Goal: Task Accomplishment & Management: Manage account settings

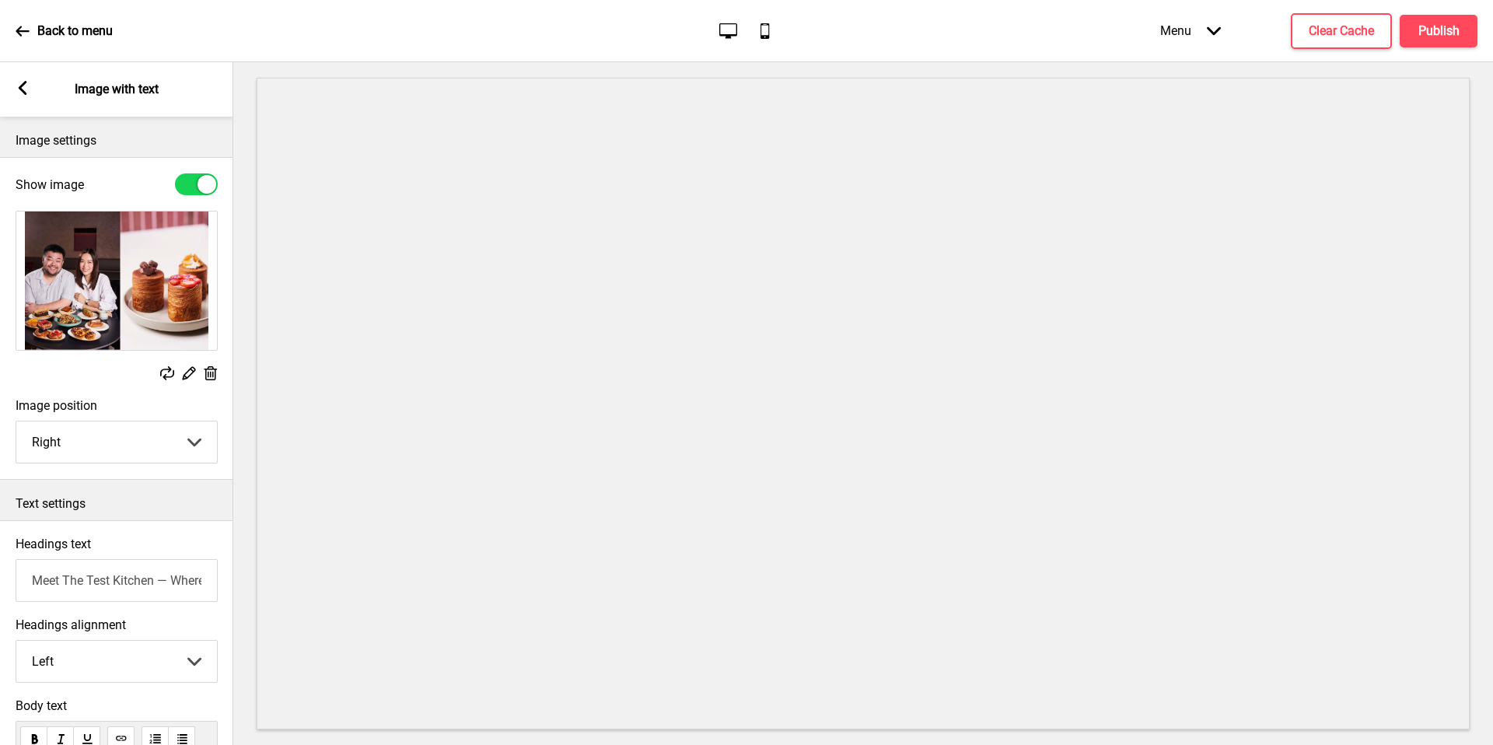
select select "right"
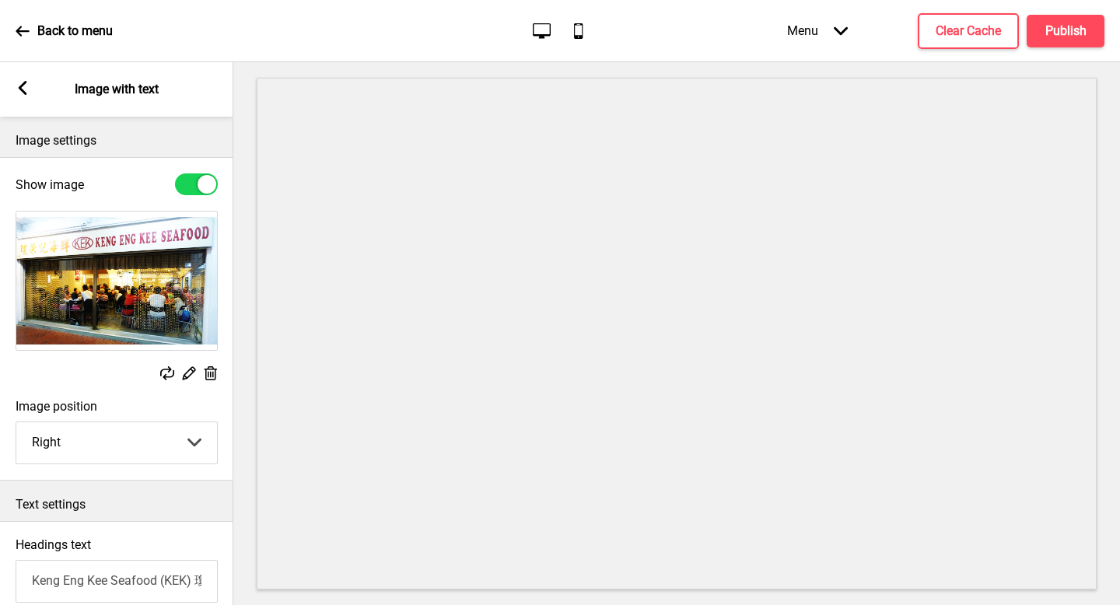
select select "right"
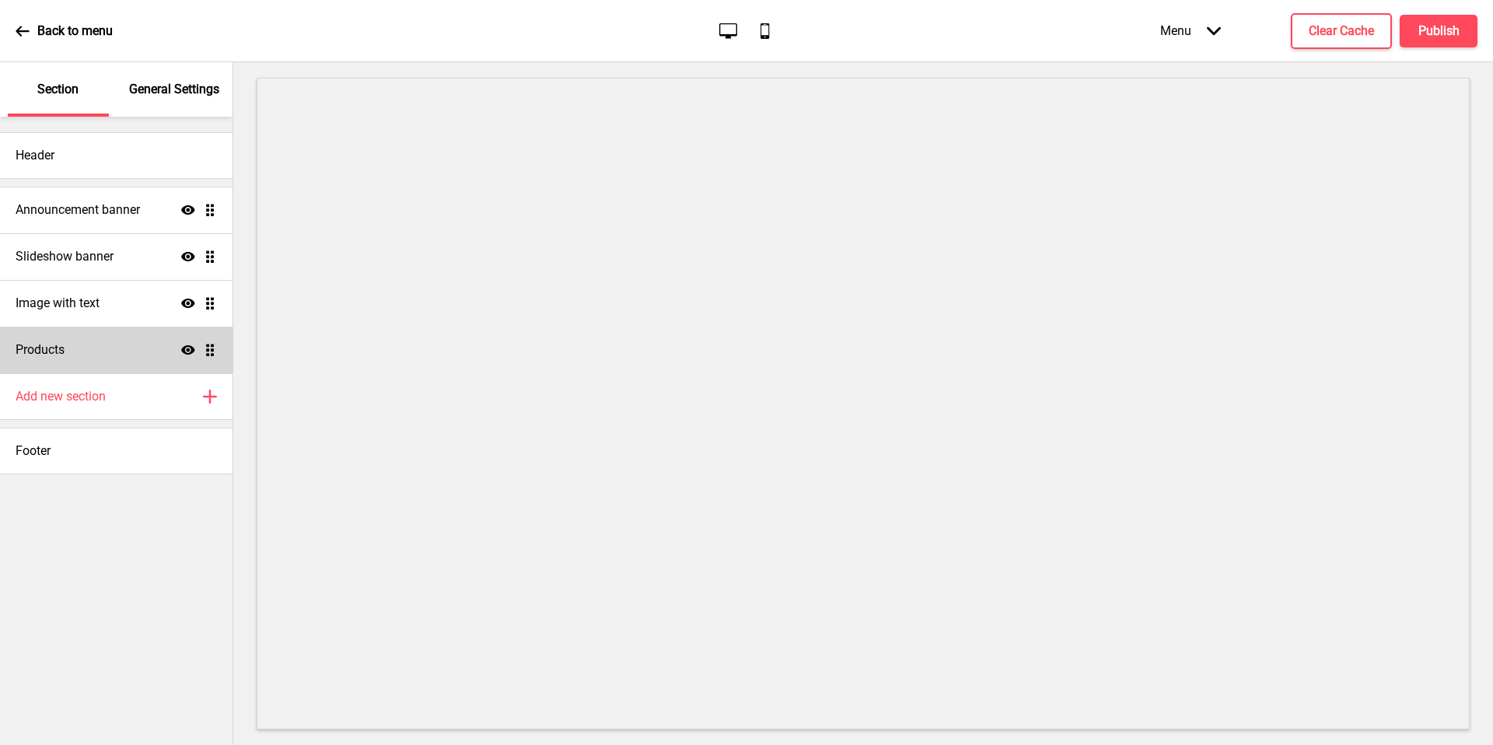
click at [189, 350] on icon at bounding box center [188, 349] width 14 height 9
click at [189, 350] on icon "Hide" at bounding box center [188, 350] width 14 height 14
click at [132, 298] on div "Image with text Show Drag" at bounding box center [116, 303] width 232 height 47
select select "right"
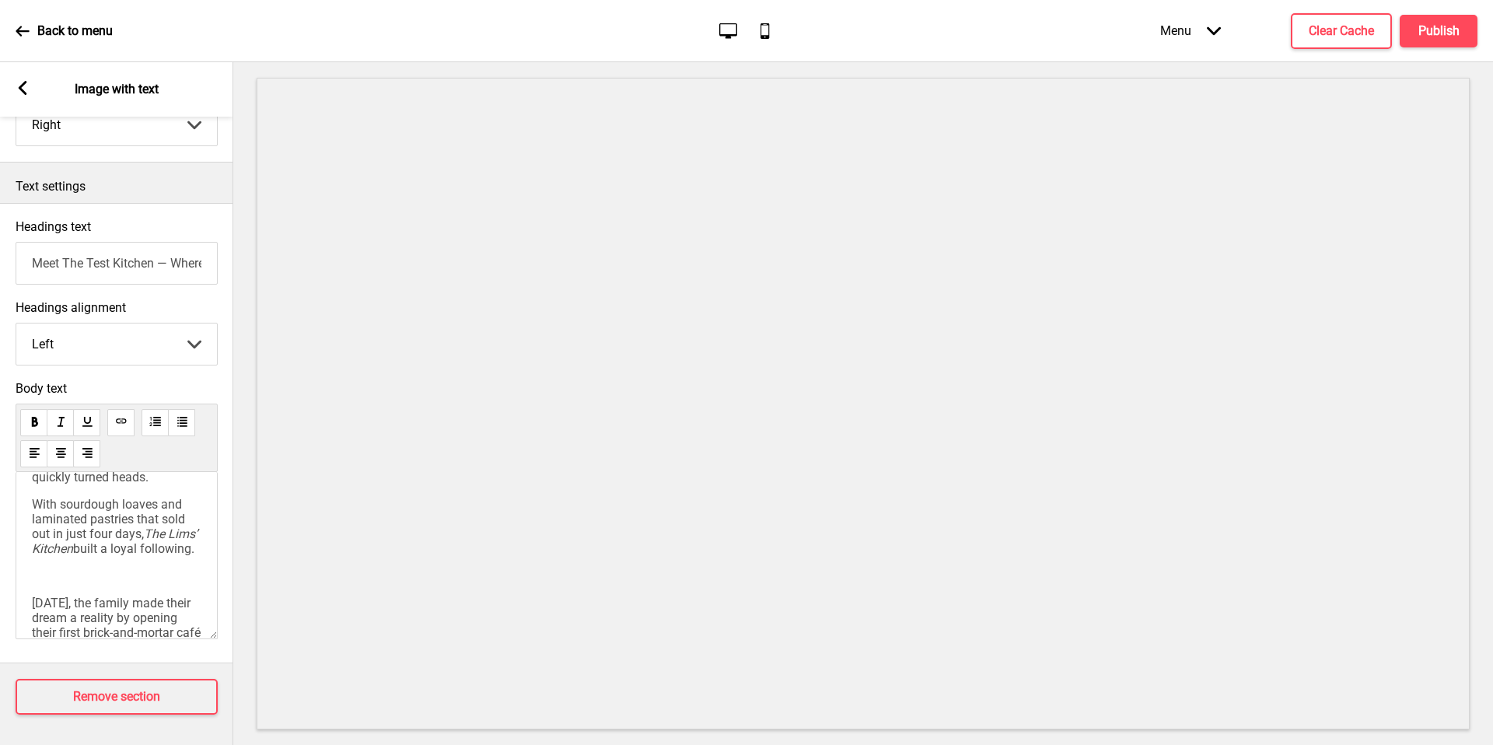
scroll to position [109, 0]
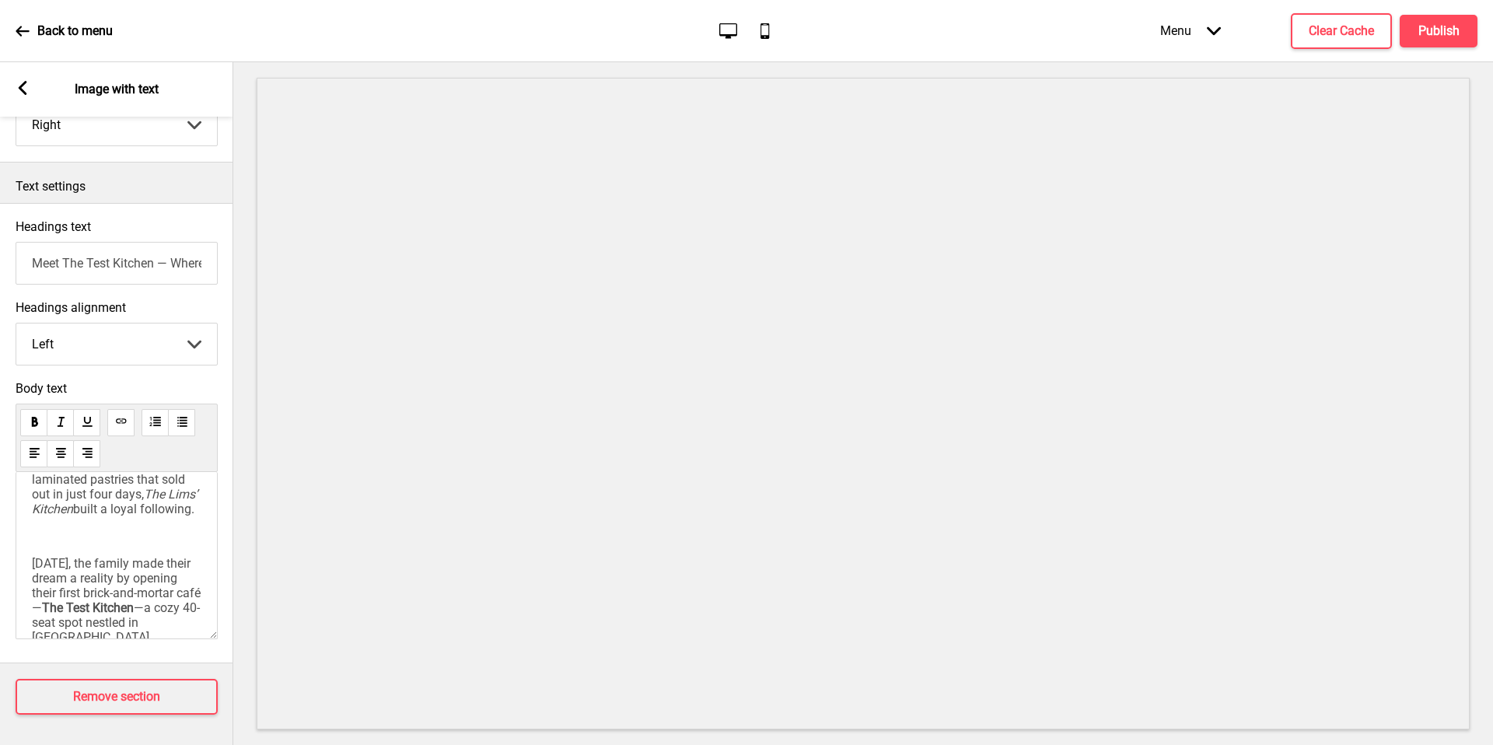
click at [133, 536] on div "What began as a home-based bakery launched by [PERSON_NAME] Older Brother, [PER…" at bounding box center [116, 508] width 169 height 274
click at [131, 546] on div "What began as a home-based bakery launched by [PERSON_NAME] Older Brother, [PER…" at bounding box center [116, 508] width 169 height 274
click at [29, 565] on div "What began as a home-based bakery launched by [PERSON_NAME] Older Brother, [PER…" at bounding box center [117, 555] width 202 height 167
click at [33, 569] on span "[DATE], the family made their dream a reality by opening their first brick-and-…" at bounding box center [116, 585] width 169 height 59
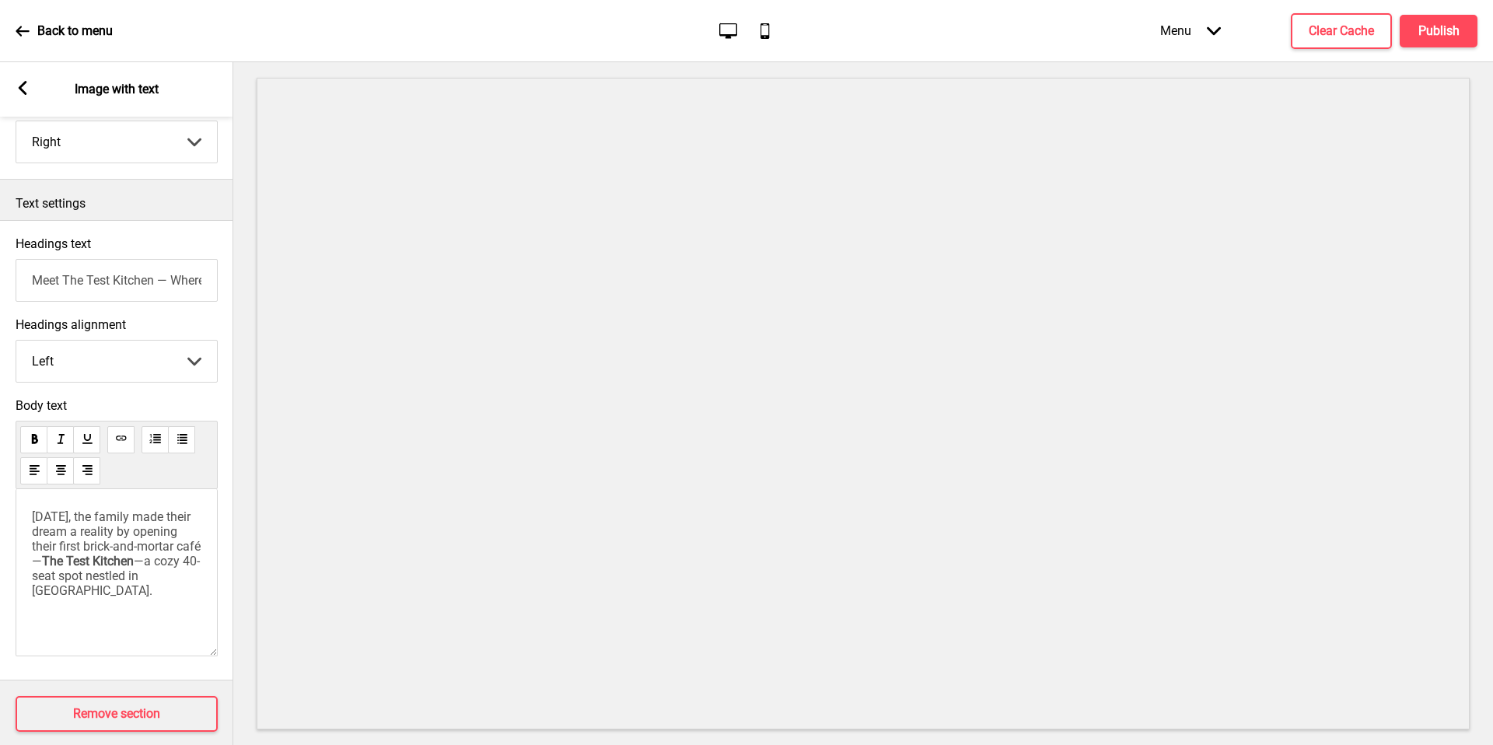
scroll to position [300, 0]
drag, startPoint x: 97, startPoint y: 602, endPoint x: 19, endPoint y: 503, distance: 125.7
click at [19, 503] on div "[DATE], the family made their dream a reality by opening their first brick-and-…" at bounding box center [117, 572] width 202 height 167
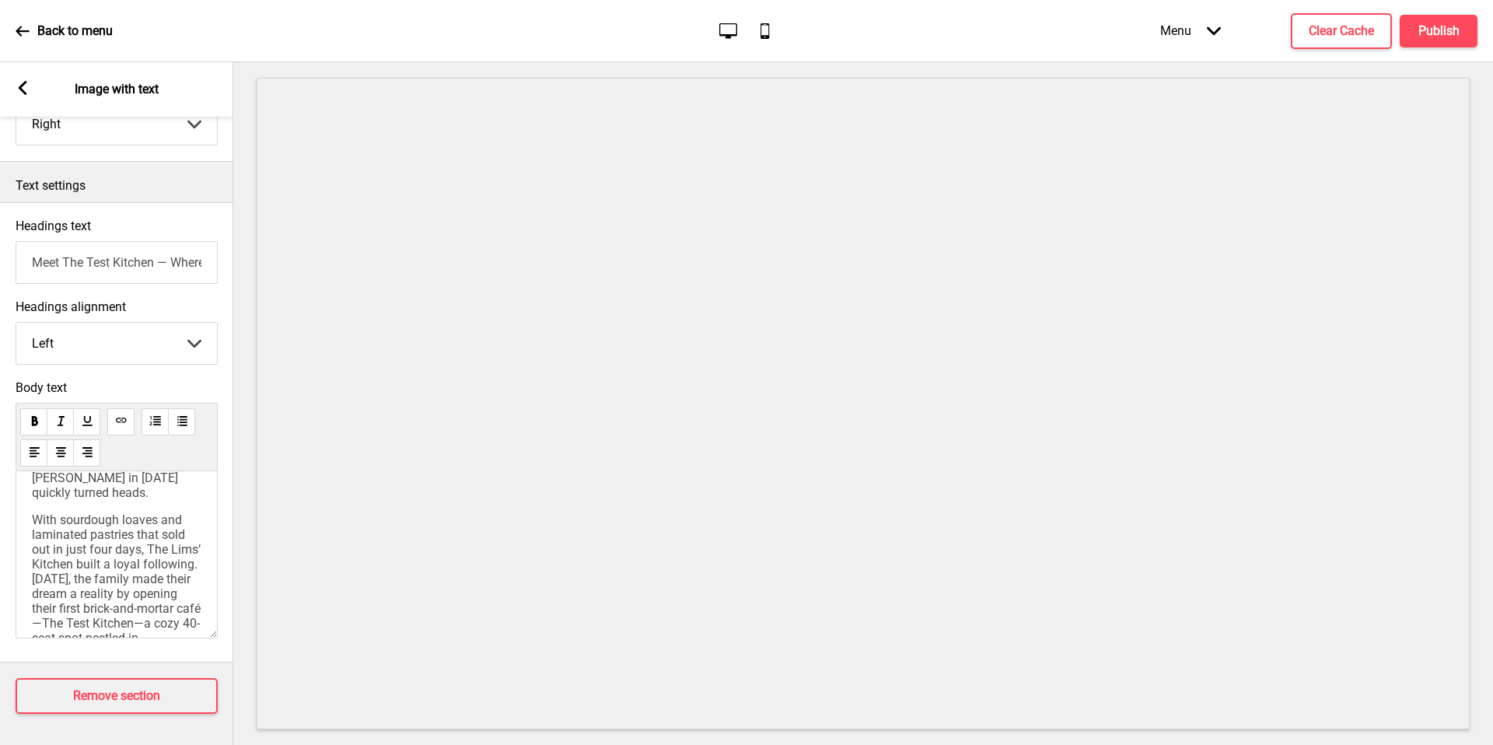
scroll to position [96, 0]
click at [154, 514] on span "With sourdough loaves and laminated pastries that sold out in just four days, T…" at bounding box center [118, 556] width 172 height 148
click at [82, 524] on span "With sourdough loaves and laminated pastries that sold out in just four days, T…" at bounding box center [118, 556] width 172 height 148
click at [128, 616] on span "built a loyal following. [DATE], the family made their dream a reality by openi…" at bounding box center [116, 577] width 169 height 103
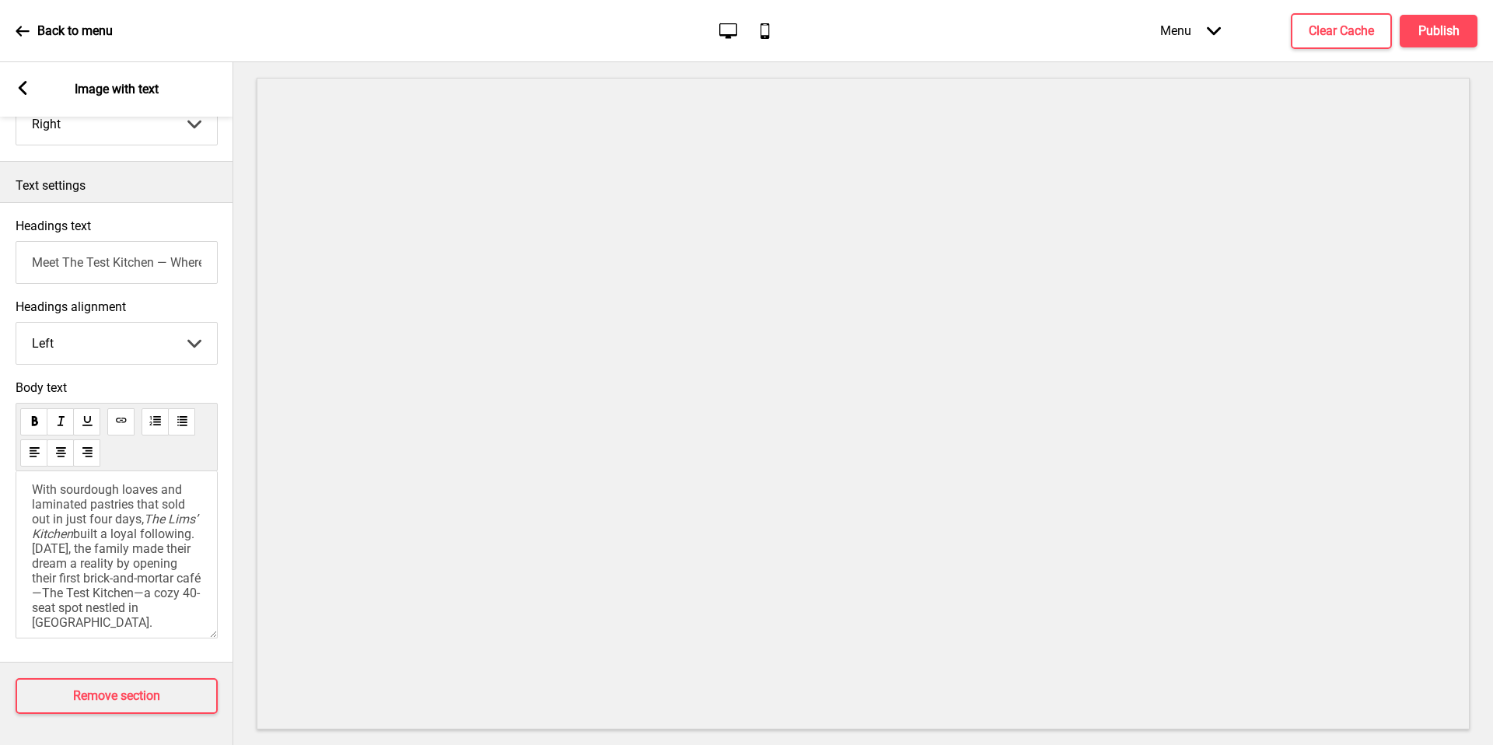
click at [129, 547] on span "built a loyal following. [DATE], the family made their dream a reality by openi…" at bounding box center [116, 577] width 169 height 103
click at [89, 542] on span "built a loyal following. [DATE], the family made their dream a reality by openi…" at bounding box center [116, 577] width 169 height 103
click at [158, 570] on span "built a loyal following. [DATE], the family made their dream a reality by openi…" at bounding box center [116, 565] width 169 height 103
click at [170, 571] on span "built a loyal following. [DATE], the family made their dream a reality by openi…" at bounding box center [118, 565] width 172 height 103
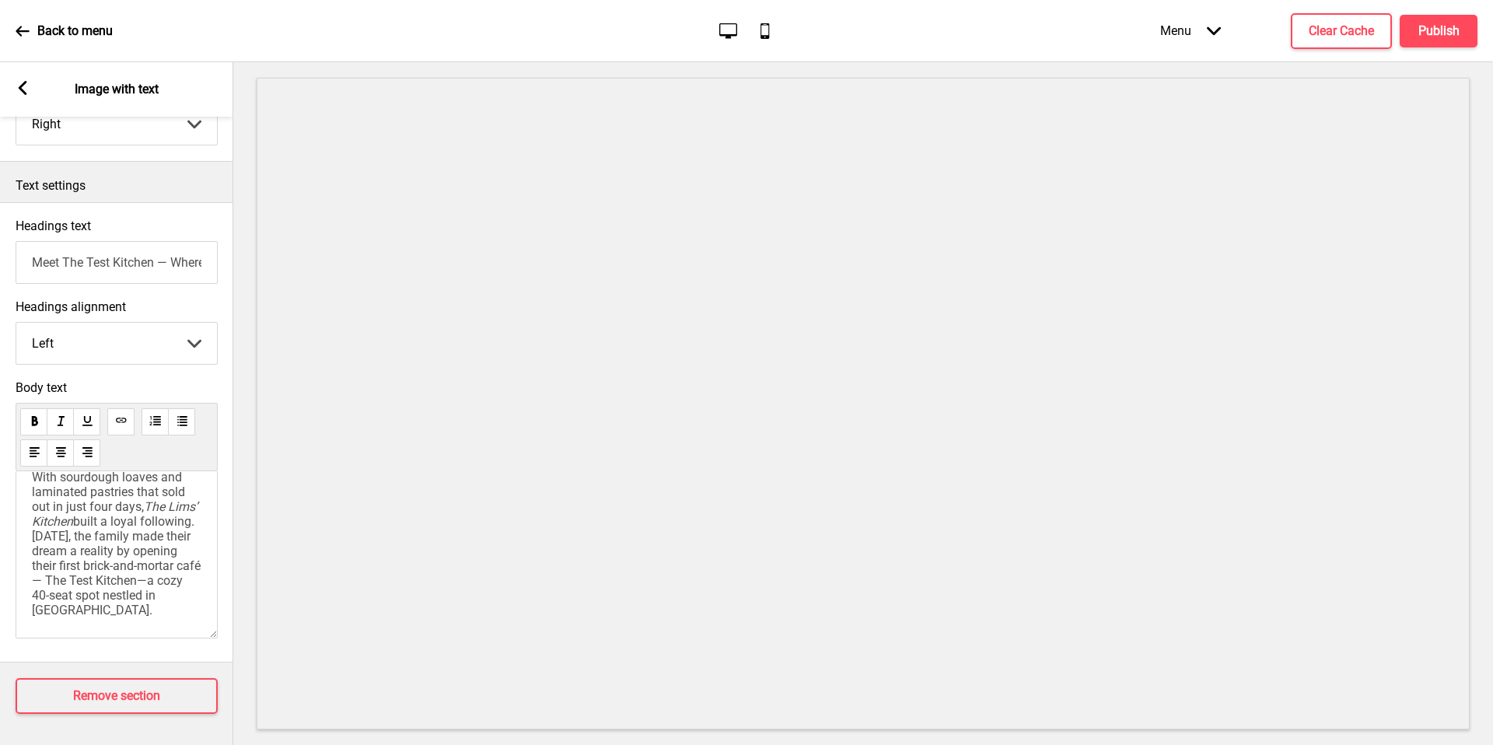
click at [106, 587] on span "built a loyal following. [DATE], the family made their dream a reality by openi…" at bounding box center [118, 565] width 172 height 103
click at [120, 589] on span "built a loyal following. [DATE], the family made their dream a reality by openi…" at bounding box center [118, 565] width 172 height 103
click at [118, 589] on span "built a loyal following. [DATE], the family made their dream a reality by openi…" at bounding box center [118, 565] width 172 height 103
click at [80, 584] on span "built a loyal following. [DATE], the family made their dream a reality by openi…" at bounding box center [118, 565] width 172 height 103
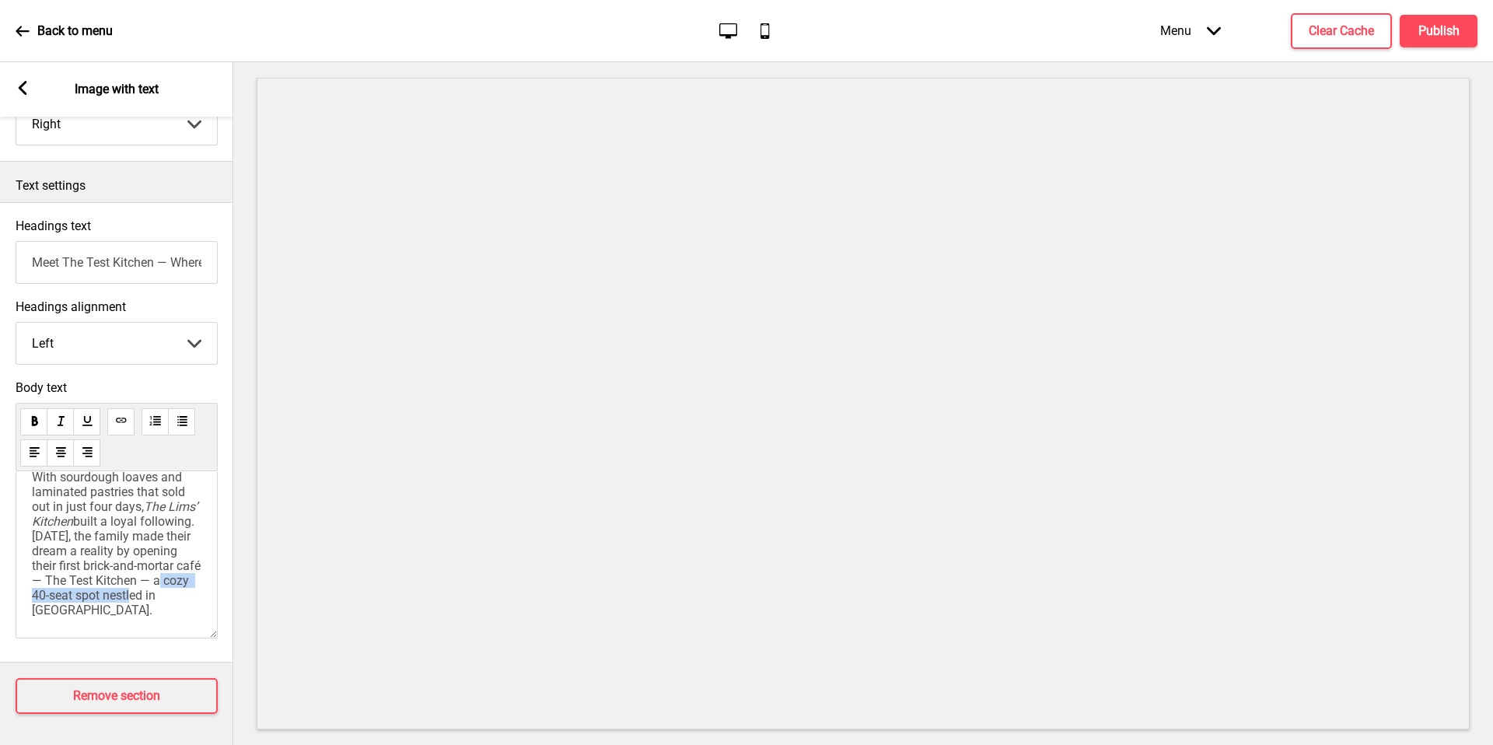
click at [176, 584] on span "built a loyal following. [DATE], the family made their dream a reality by openi…" at bounding box center [118, 565] width 172 height 103
click at [176, 564] on span "built a loyal following. [DATE], the family made their dream a reality by openi…" at bounding box center [118, 565] width 172 height 103
click at [139, 592] on span "built a loyal following. [DATE], the family made their dream a reality by openi…" at bounding box center [118, 565] width 172 height 103
click at [93, 592] on span "built a loyal following. [DATE], the family made their dream a reality by openi…" at bounding box center [118, 565] width 172 height 103
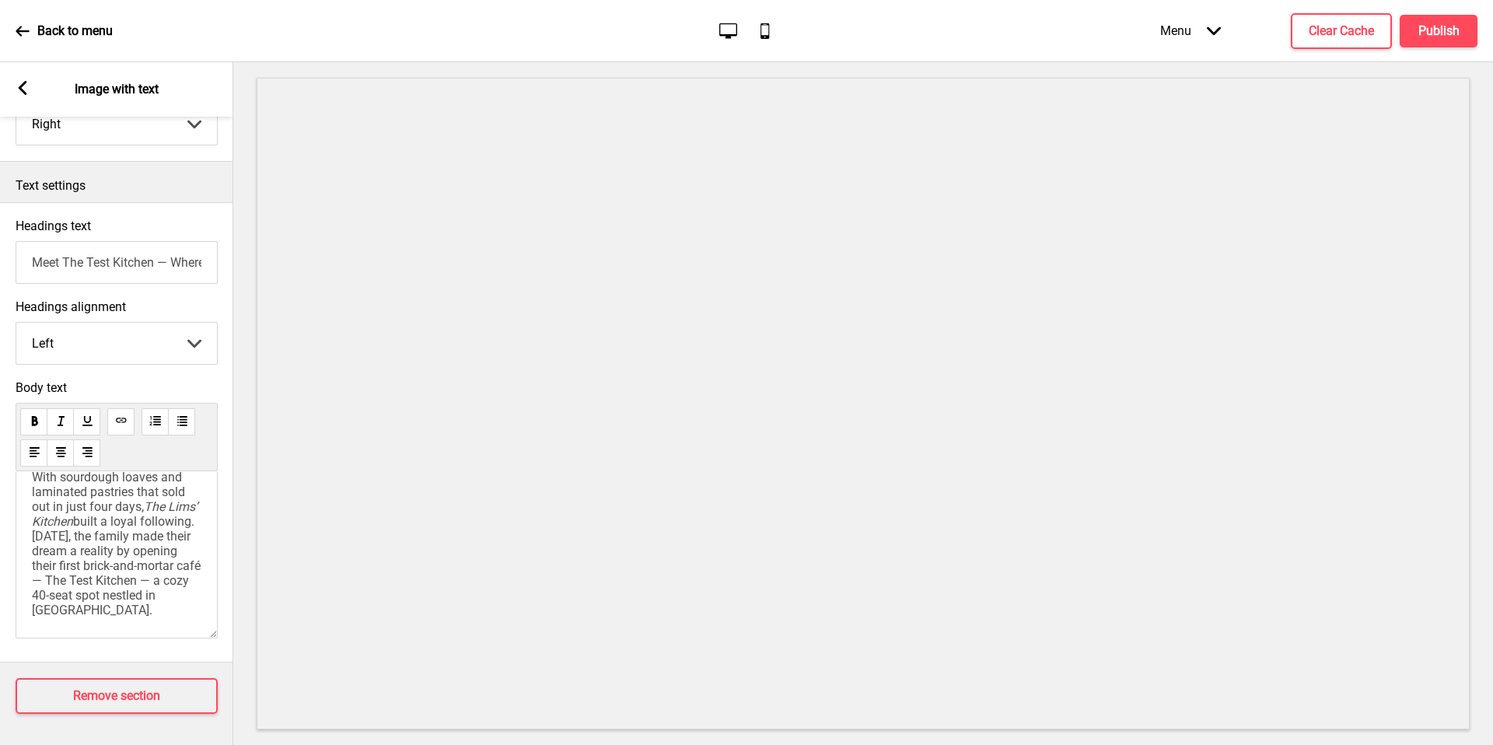
click at [87, 582] on span "built a loyal following. [DATE], the family made their dream a reality by openi…" at bounding box center [118, 565] width 172 height 103
click at [183, 569] on span "built a loyal following. [DATE], the family made their dream a reality by openi…" at bounding box center [118, 565] width 172 height 103
click at [104, 533] on span "built a loyal following. [DATE], the family made their dream a reality by openi…" at bounding box center [118, 551] width 172 height 74
click at [170, 533] on span "built a loyal following. [DATE], the family made their dream a reality by openi…" at bounding box center [118, 551] width 172 height 74
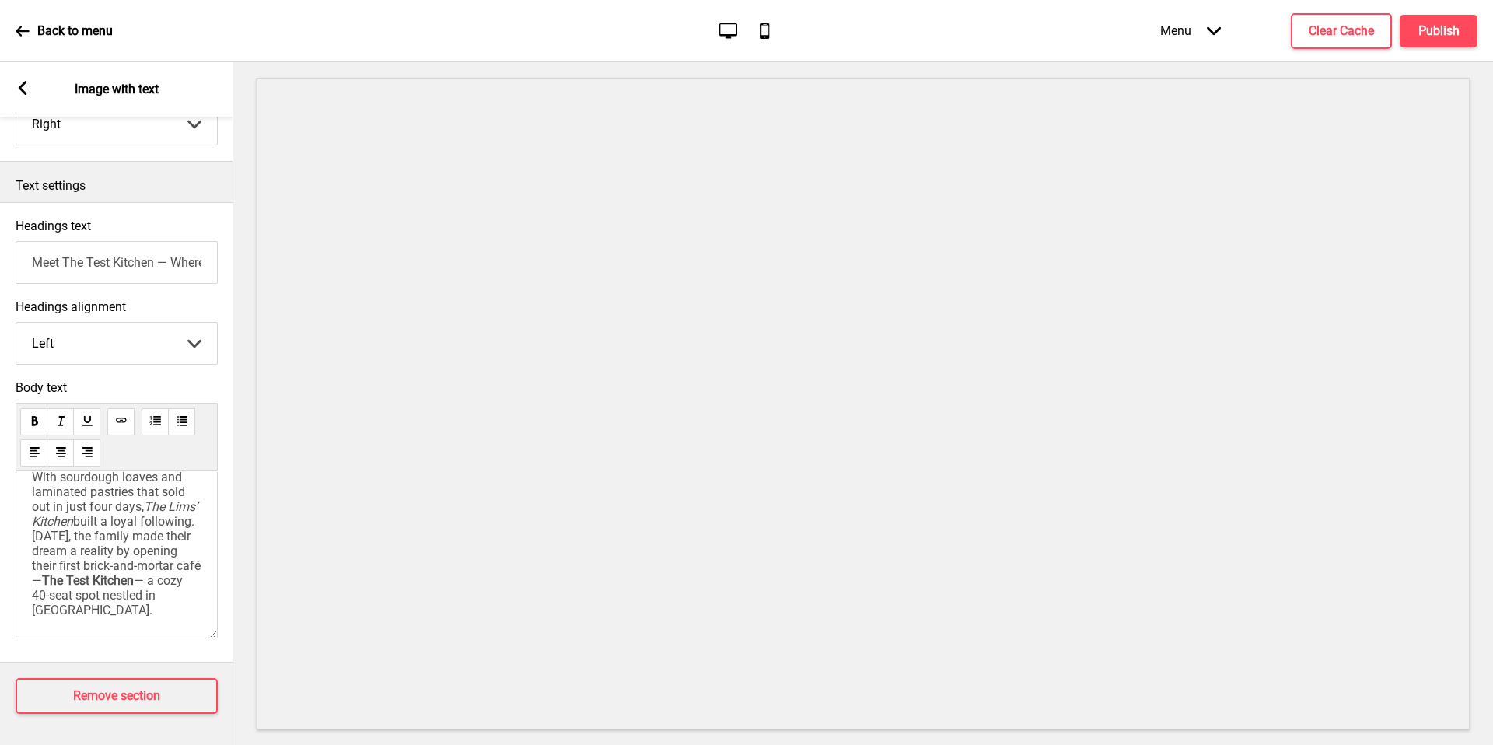
click at [170, 533] on span "built a loyal following. [DATE], the family made their dream a reality by openi…" at bounding box center [118, 551] width 172 height 74
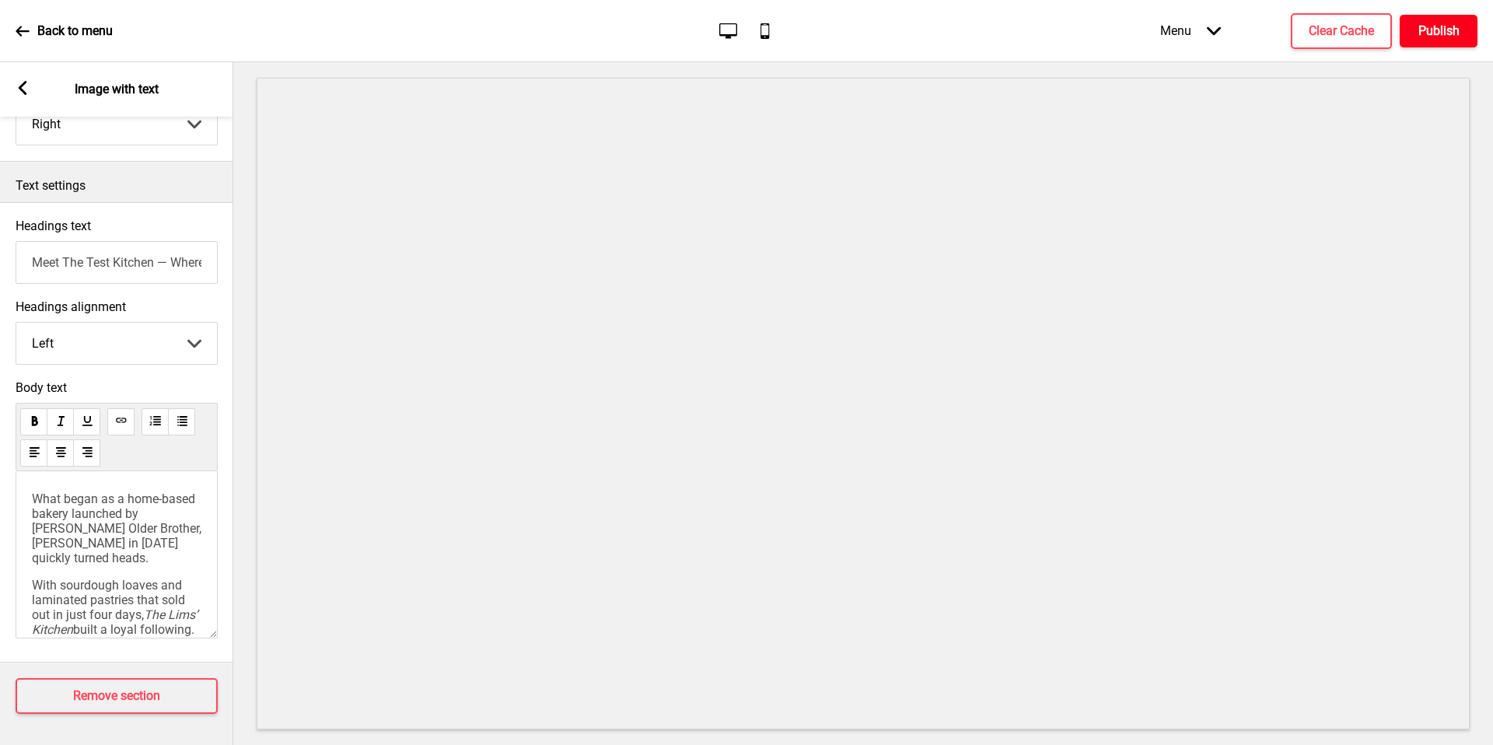
click at [1459, 38] on button "Publish" at bounding box center [1438, 31] width 78 height 33
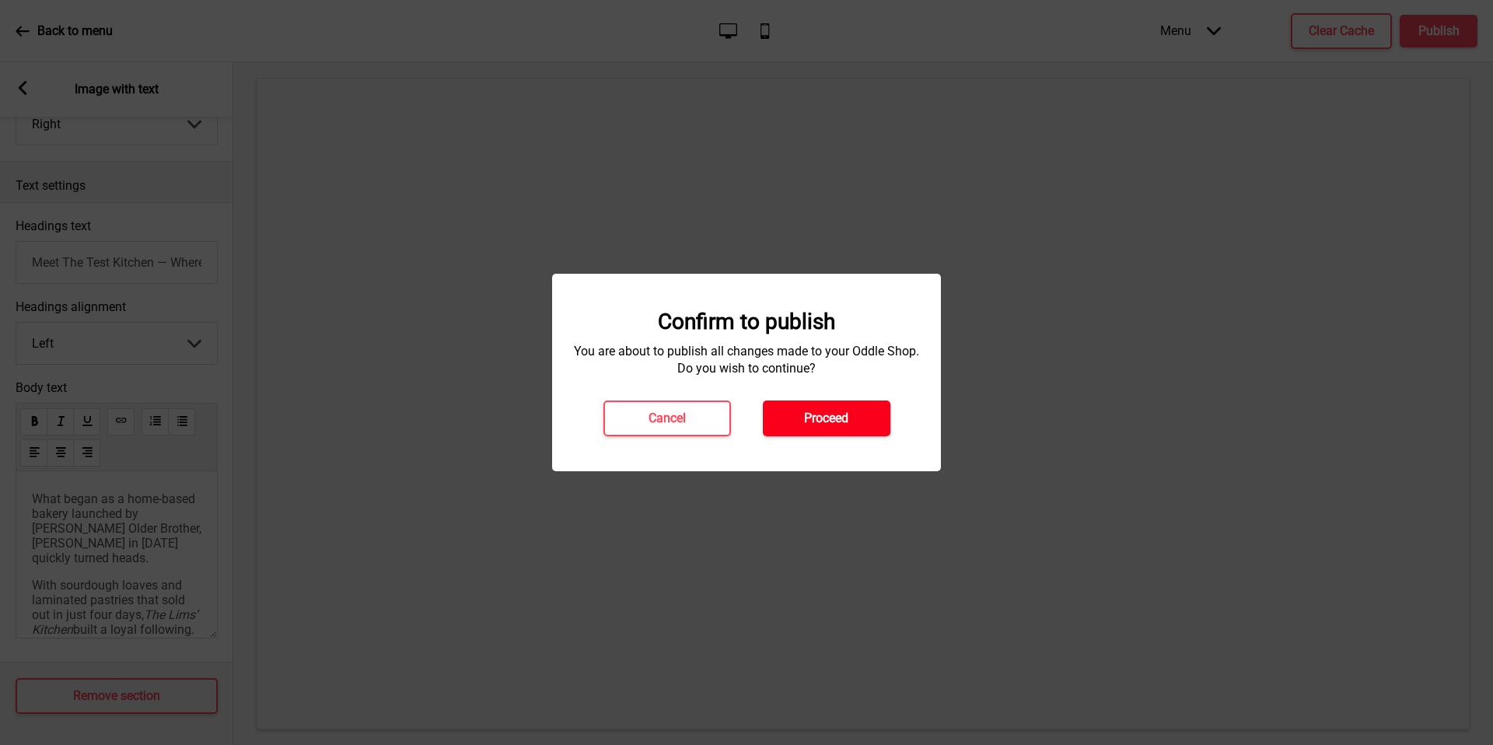
click at [846, 420] on h4 "Proceed" at bounding box center [826, 418] width 44 height 17
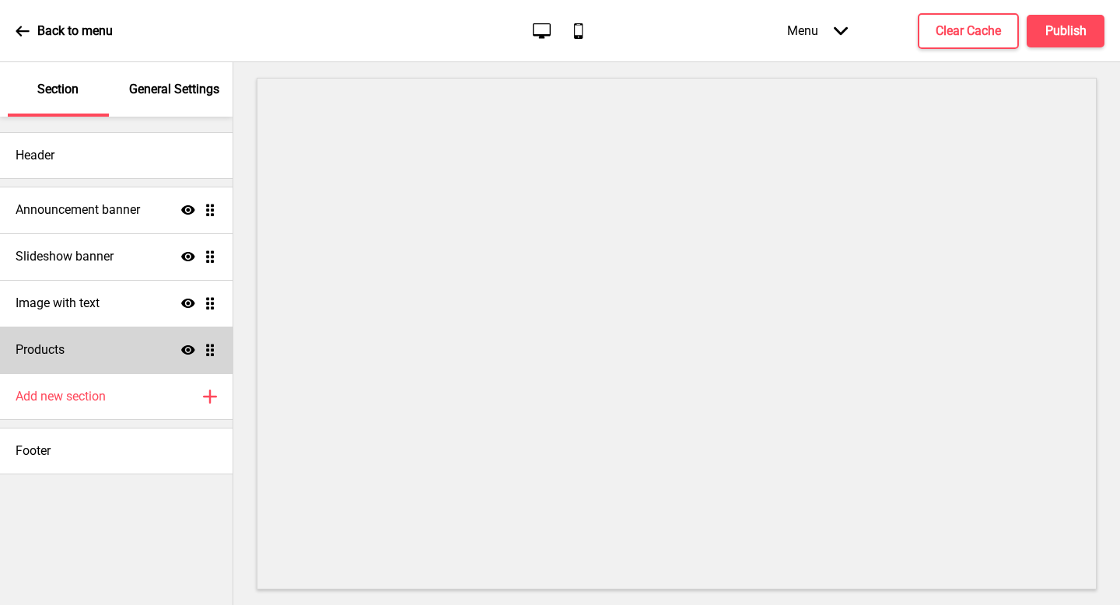
click at [107, 339] on div "Products Show Drag" at bounding box center [116, 350] width 232 height 47
select select "list"
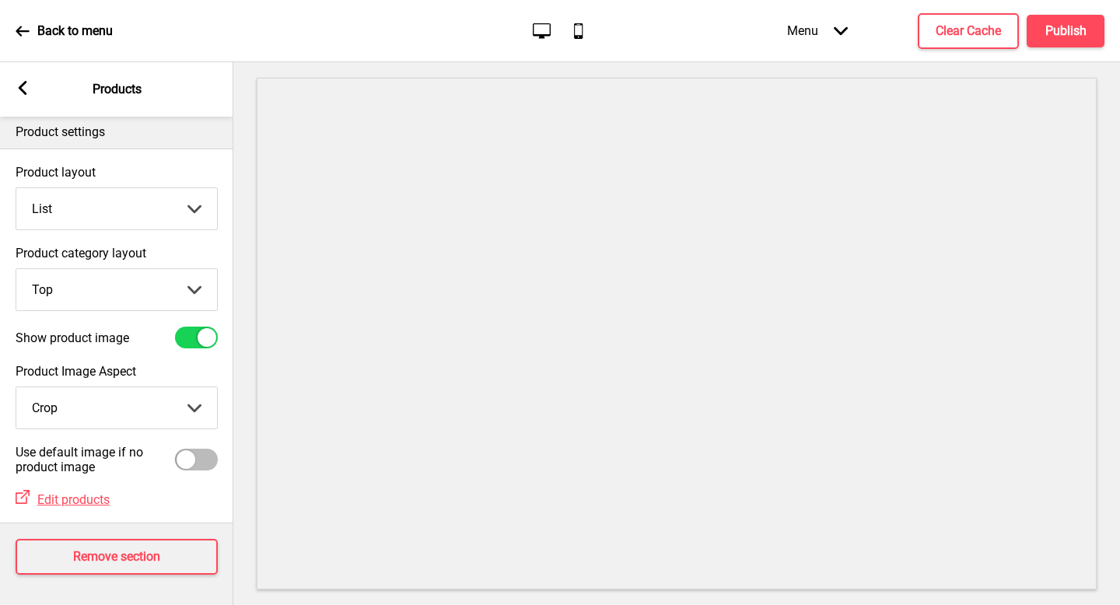
scroll to position [9, 0]
click at [27, 85] on rect at bounding box center [23, 88] width 14 height 14
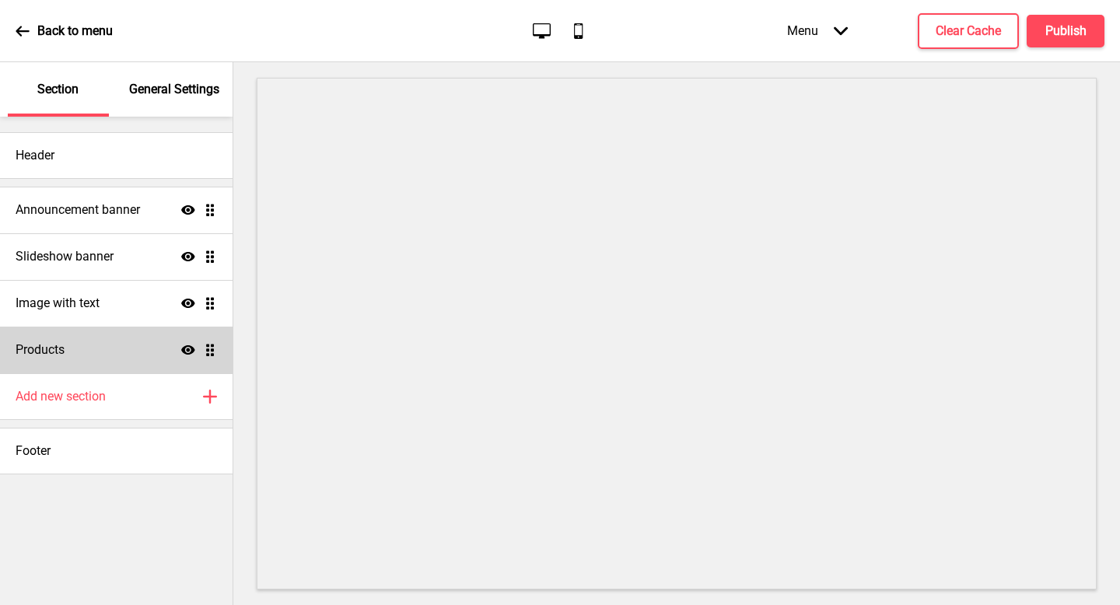
click at [183, 341] on div "Products Show Drag" at bounding box center [116, 350] width 232 height 47
select select "list"
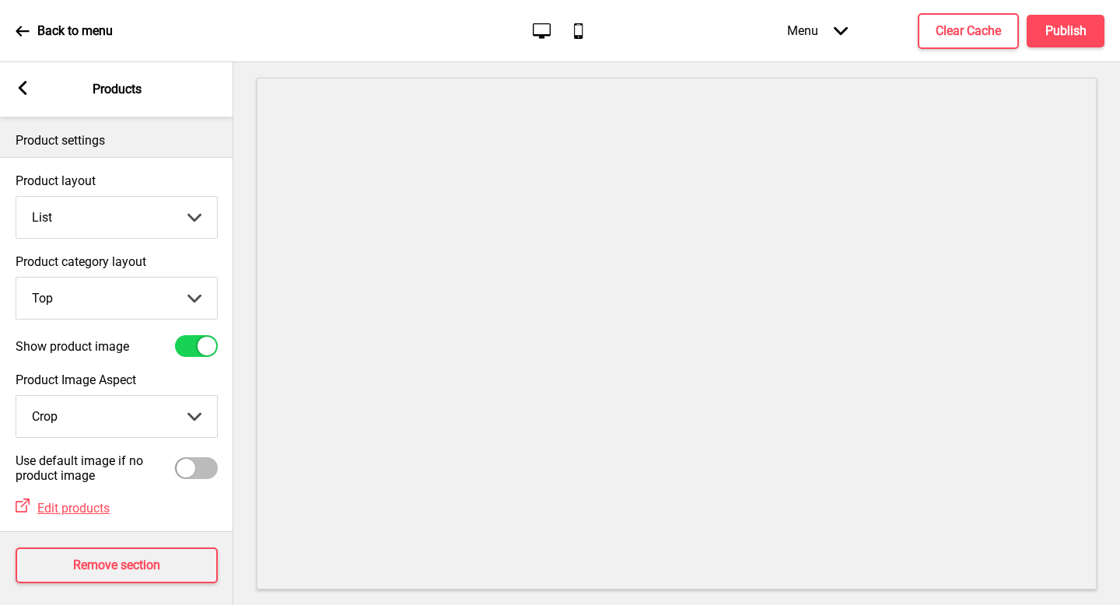
click at [25, 85] on rect at bounding box center [23, 88] width 14 height 14
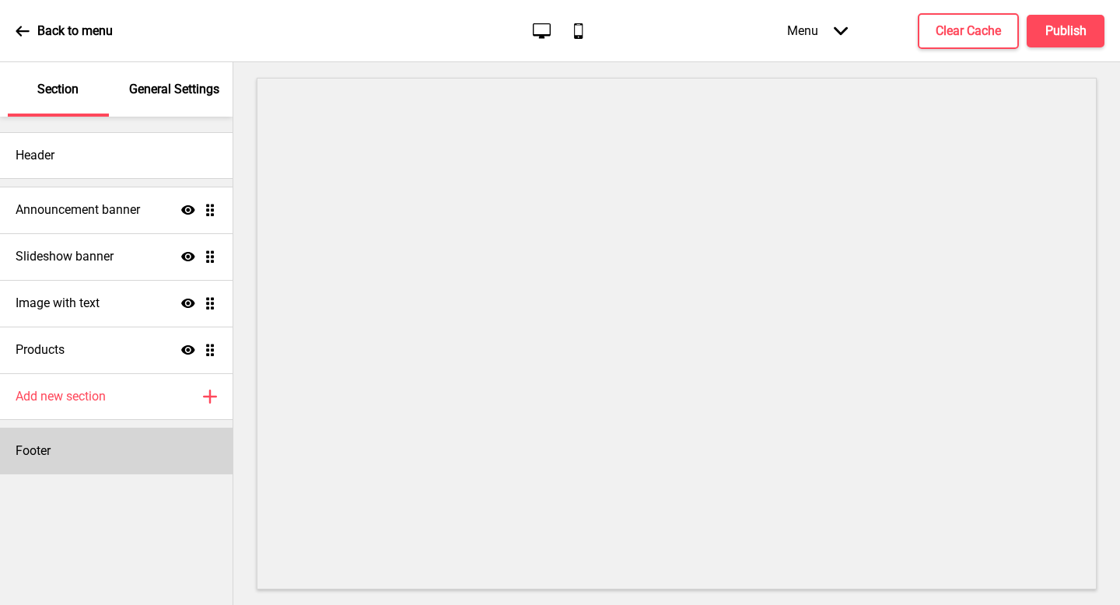
click at [114, 445] on div "Footer" at bounding box center [116, 451] width 232 height 47
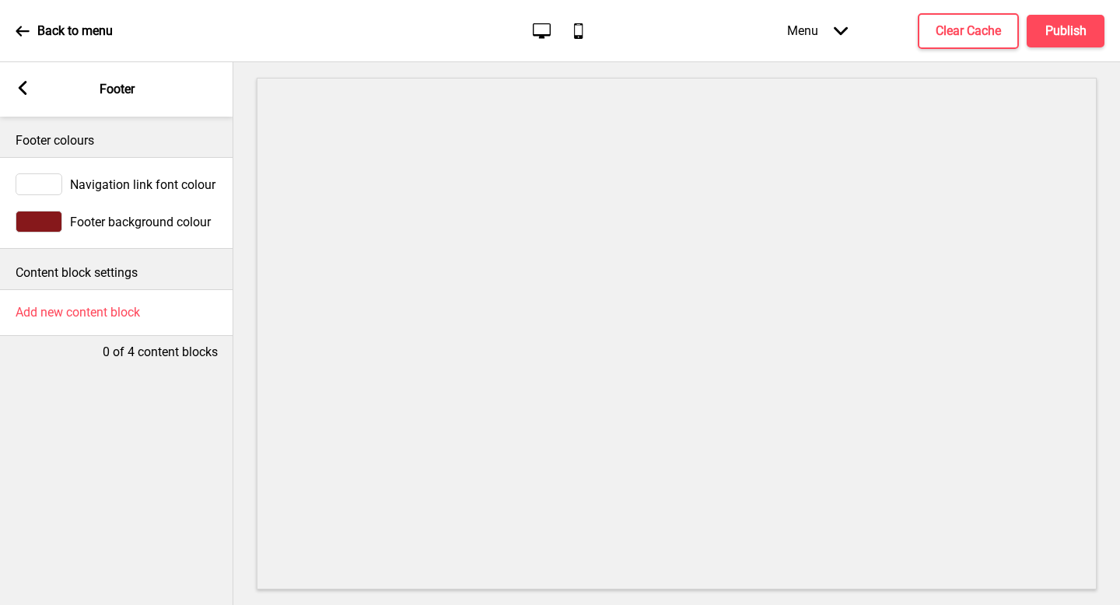
click at [22, 95] on div "Arrow left" at bounding box center [23, 89] width 14 height 17
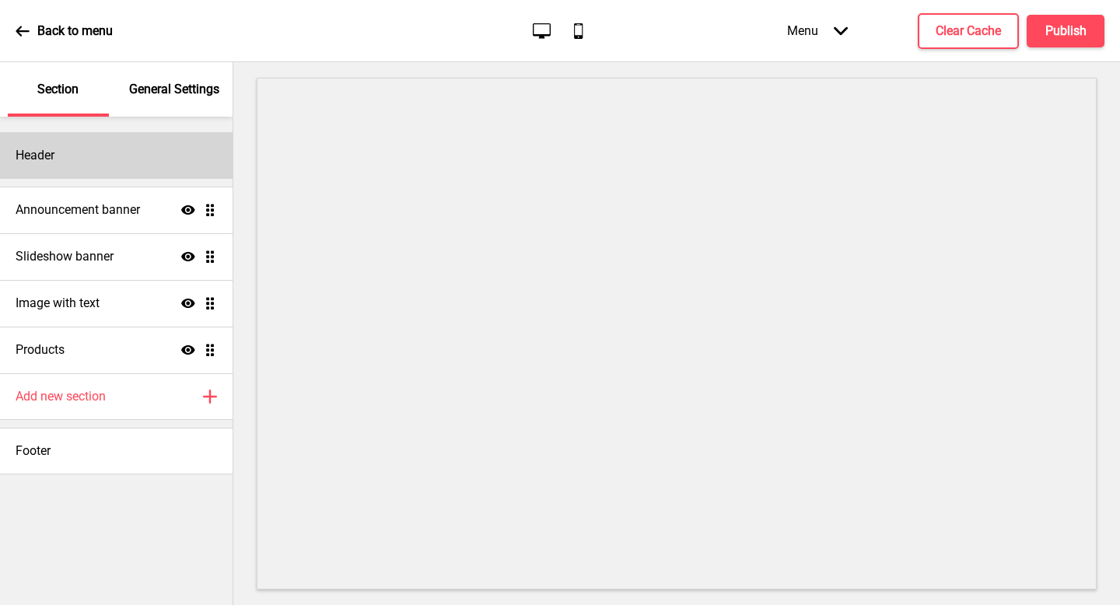
click at [119, 159] on div "Header" at bounding box center [116, 155] width 232 height 47
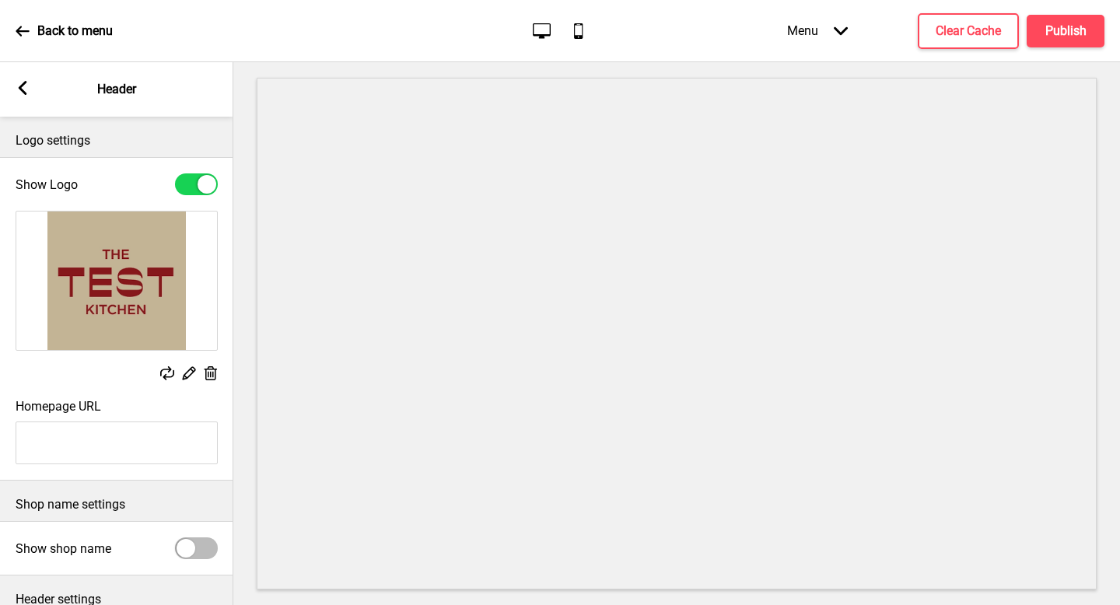
scroll to position [118, 0]
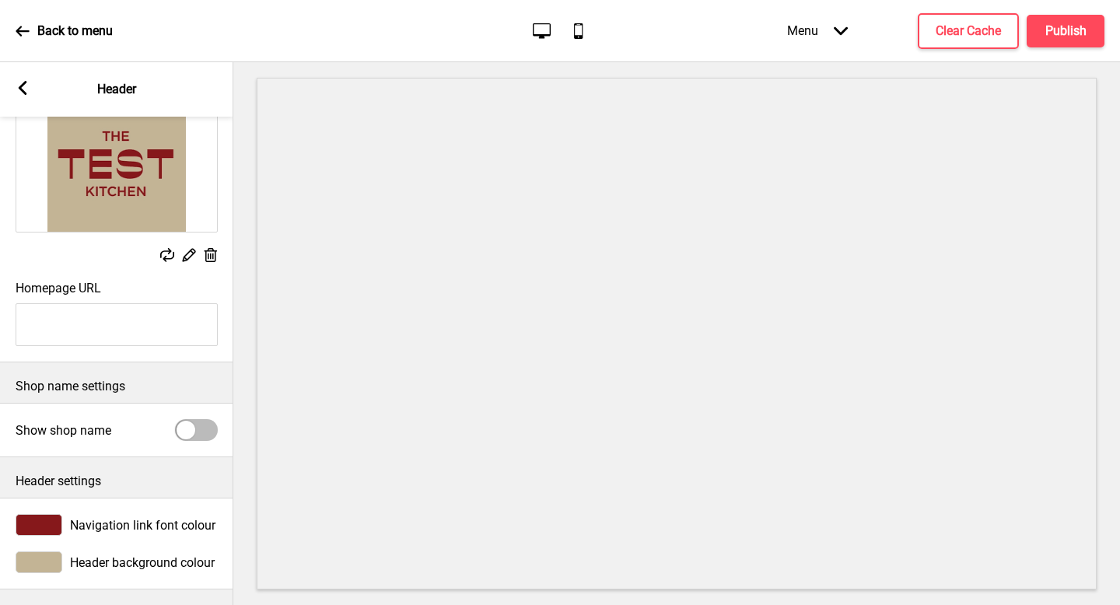
click at [21, 98] on div "Arrow left Header" at bounding box center [116, 89] width 233 height 54
click at [21, 92] on rect at bounding box center [23, 88] width 14 height 14
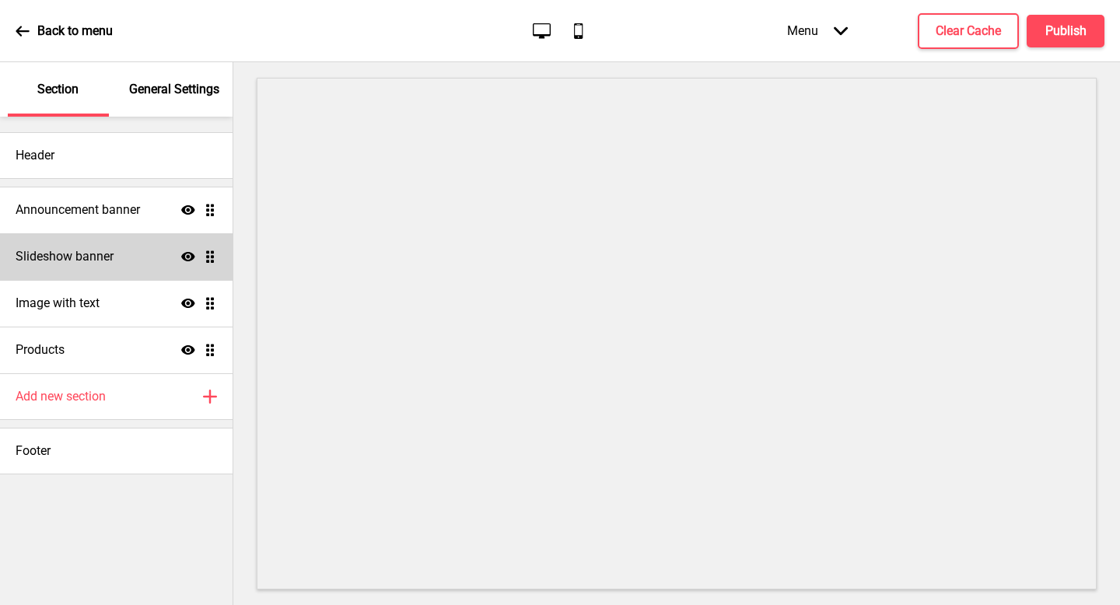
click at [181, 250] on icon "Show" at bounding box center [188, 257] width 14 height 14
click at [181, 250] on icon "Hide" at bounding box center [188, 257] width 14 height 14
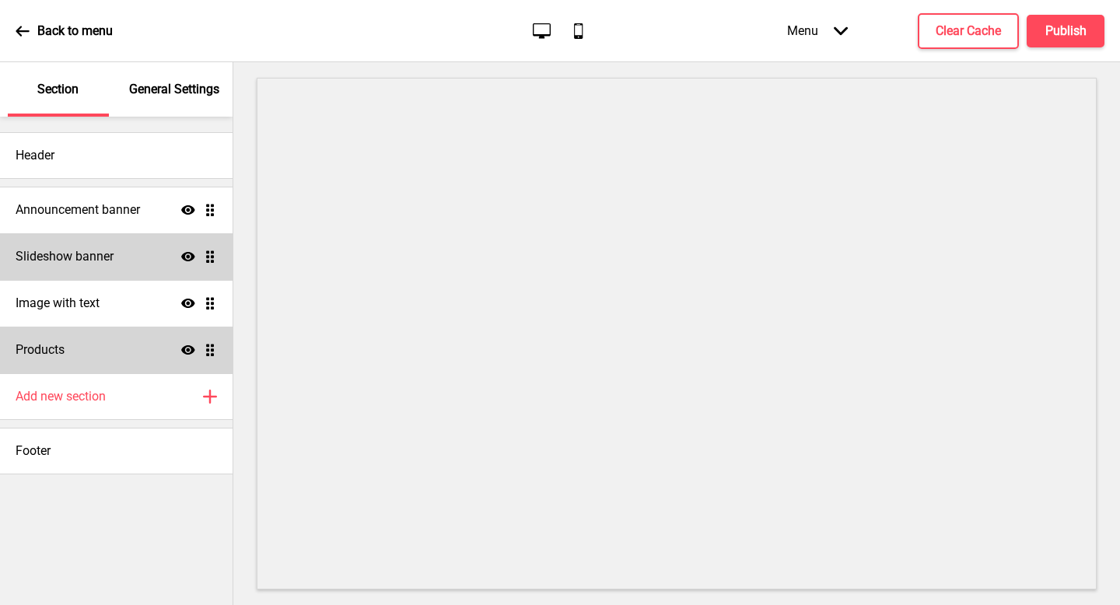
click at [186, 344] on icon "Show" at bounding box center [188, 350] width 14 height 14
click at [186, 344] on icon at bounding box center [188, 350] width 14 height 12
click at [183, 112] on div "General Settings" at bounding box center [174, 89] width 101 height 54
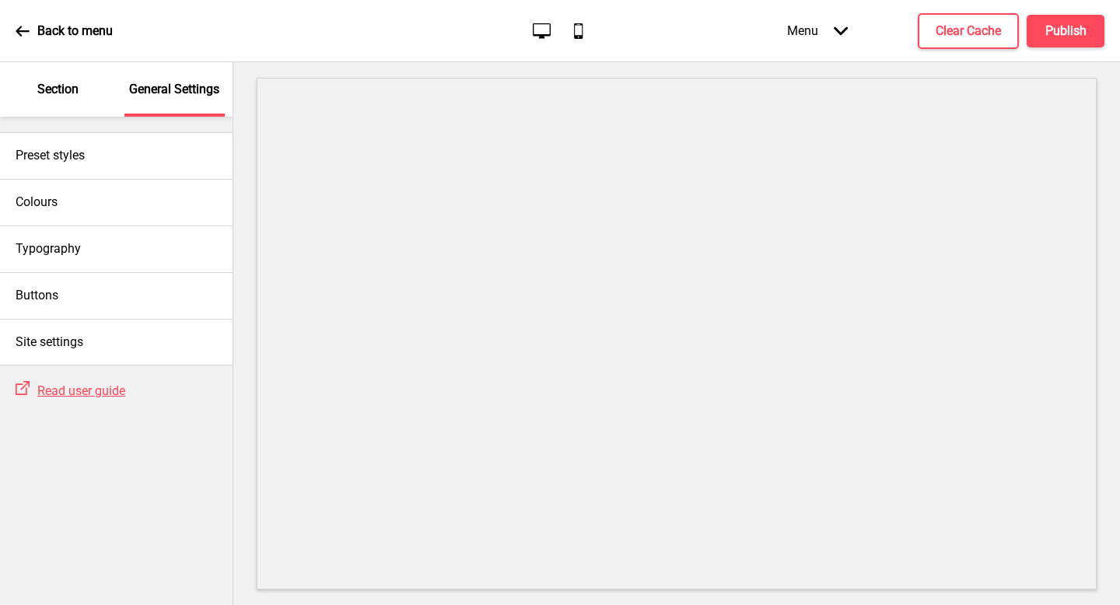
click at [70, 95] on p "Section" at bounding box center [57, 89] width 41 height 17
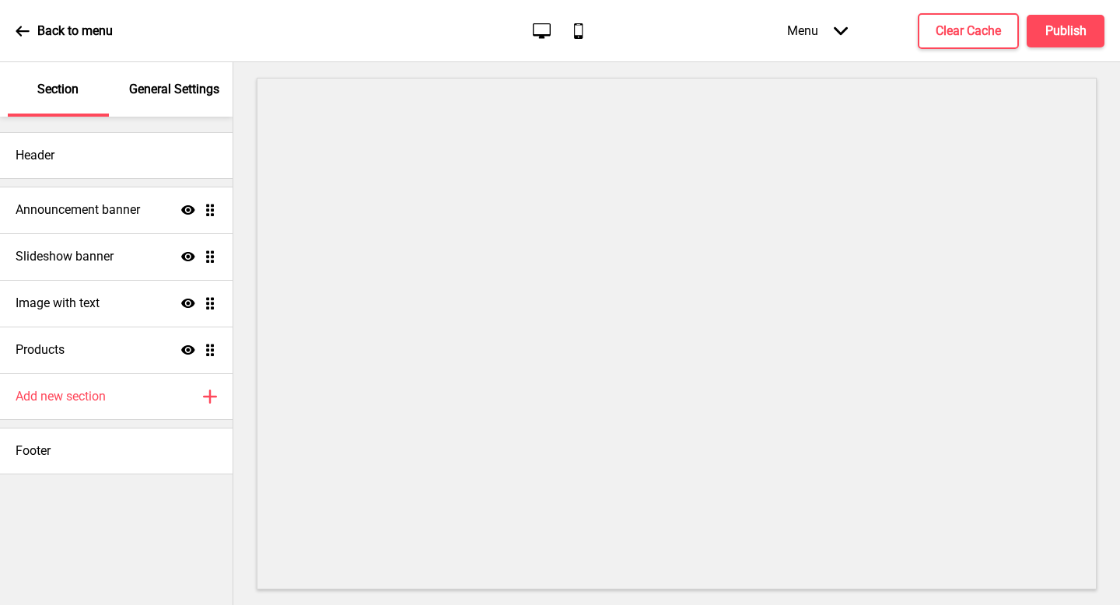
click at [214, 347] on ul "Announcement banner Show Drag Slideshow banner Show Drag Image with text Show D…" at bounding box center [116, 280] width 232 height 187
click at [212, 354] on ul "Announcement banner Show Drag Slideshow banner Show Drag Image with text Show D…" at bounding box center [116, 280] width 232 height 187
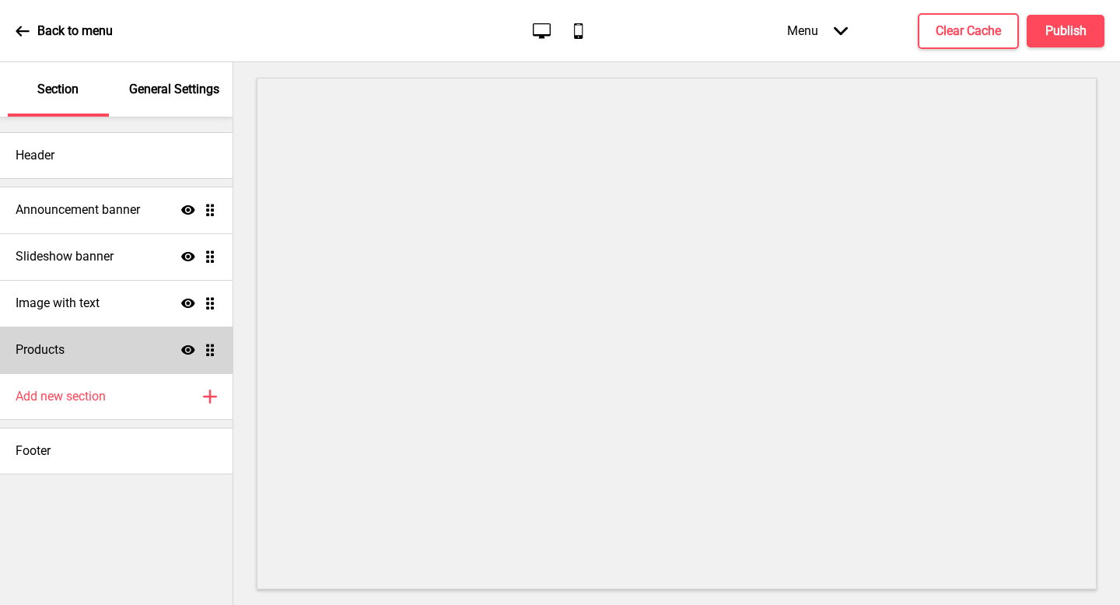
click at [127, 339] on div "Products Show Drag" at bounding box center [116, 350] width 232 height 47
select select "list"
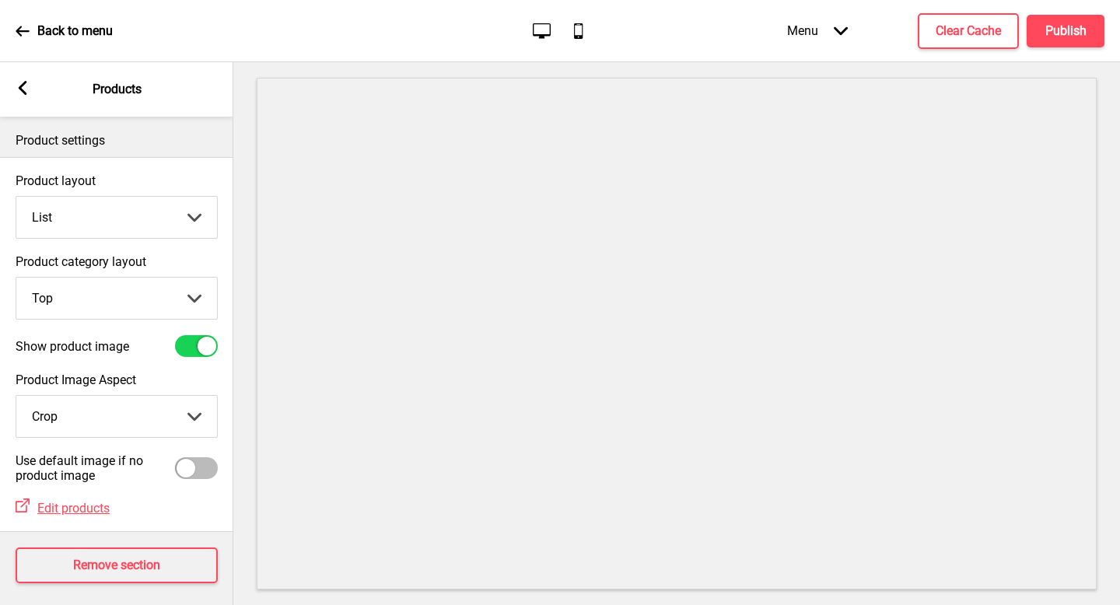
scroll to position [9, 0]
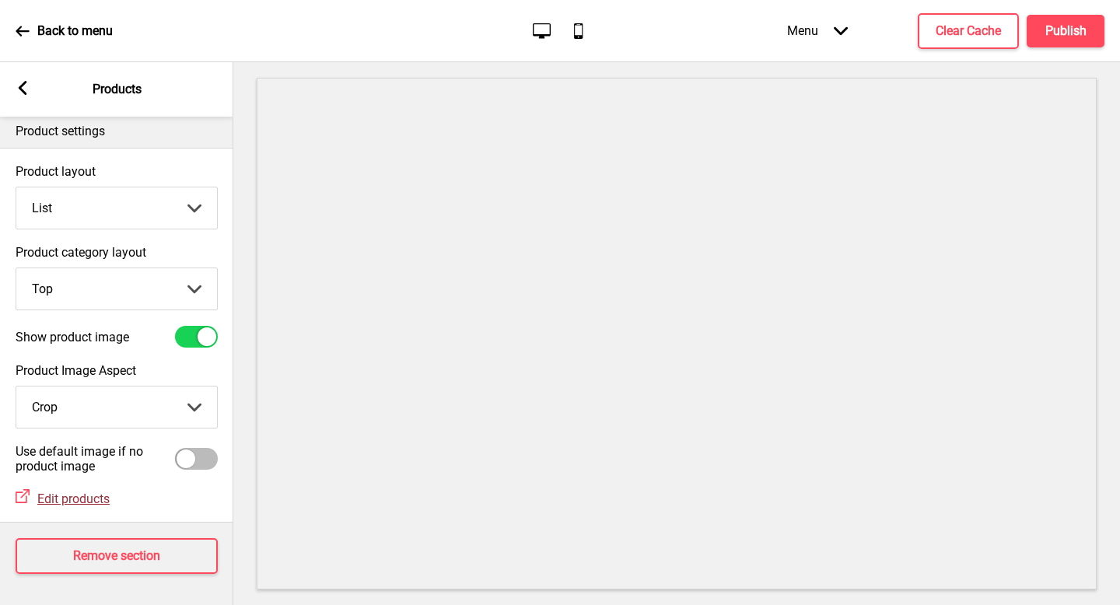
click at [85, 493] on span "Edit products" at bounding box center [73, 498] width 72 height 15
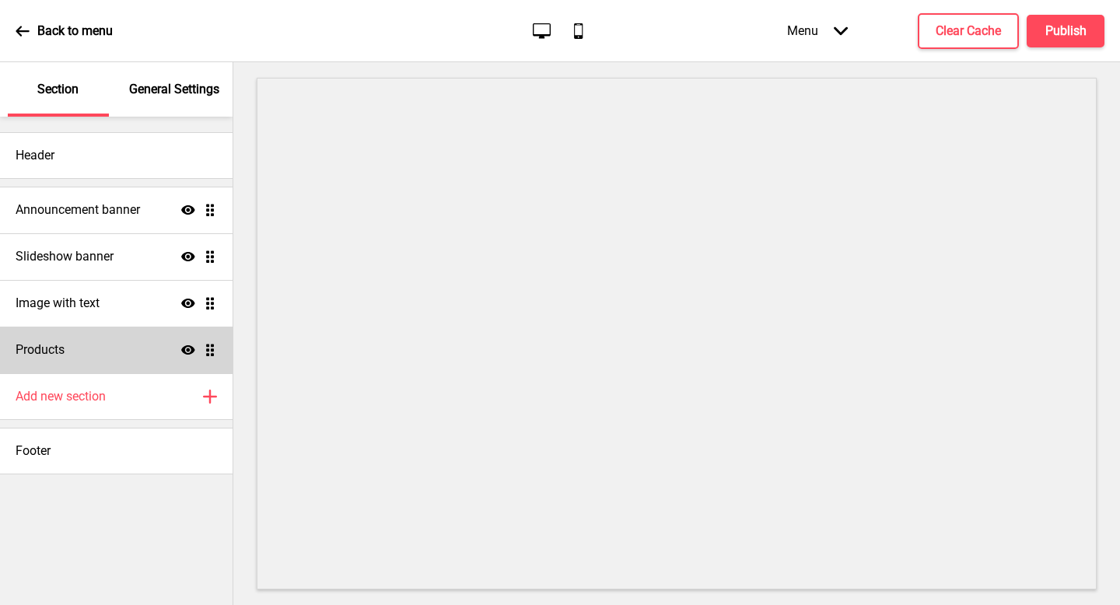
click at [86, 365] on div "Products Show Drag" at bounding box center [116, 350] width 232 height 47
select select "list"
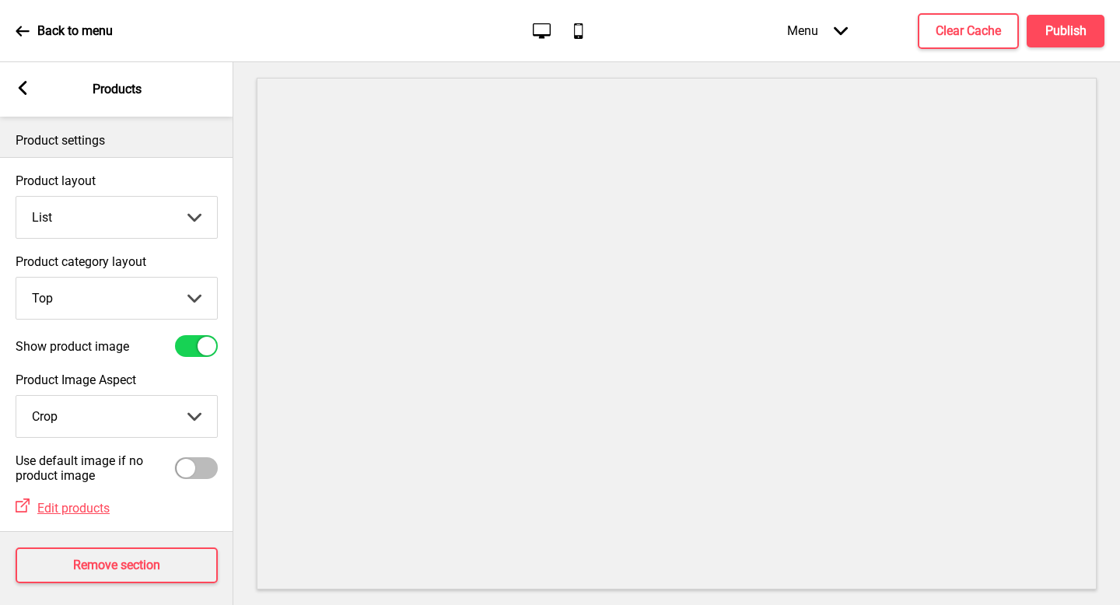
click at [21, 79] on div "Arrow left Products" at bounding box center [116, 89] width 233 height 54
click at [25, 92] on icon at bounding box center [23, 88] width 9 height 14
